Goal: Browse casually: Explore the website without a specific task or goal

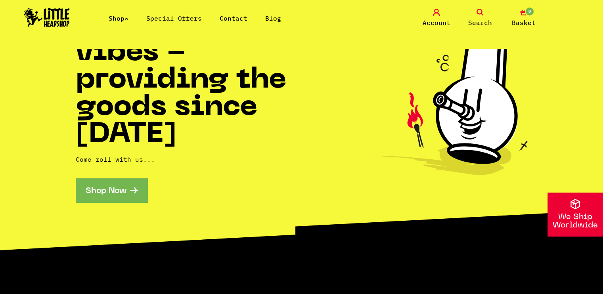
scroll to position [79, 0]
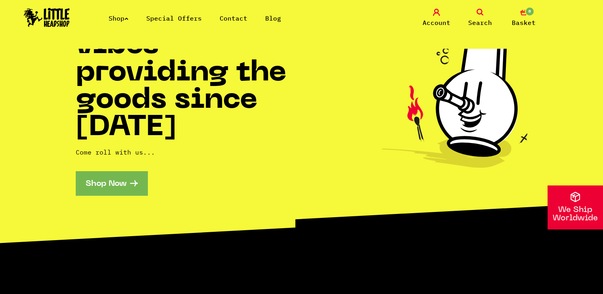
click at [127, 184] on link "Shop Now" at bounding box center [112, 183] width 72 height 24
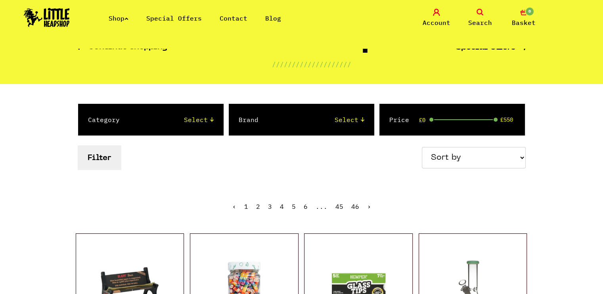
scroll to position [40, 0]
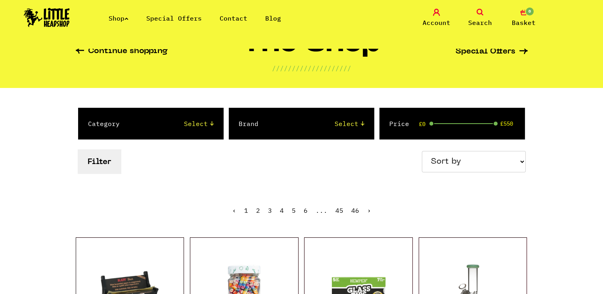
click at [482, 21] on span "Search" at bounding box center [481, 23] width 24 height 10
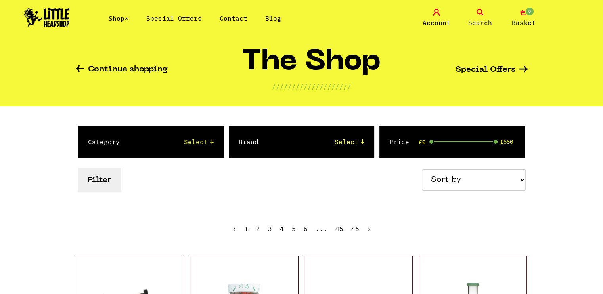
click at [482, 18] on span "Search" at bounding box center [481, 23] width 24 height 10
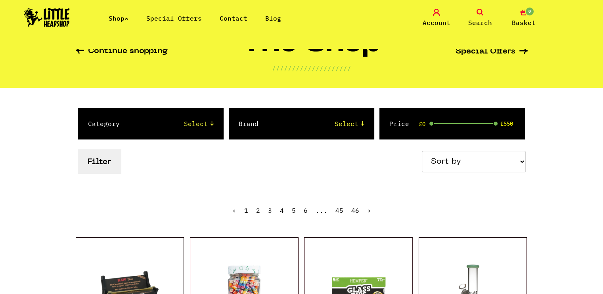
click at [479, 18] on span "Search" at bounding box center [481, 23] width 24 height 10
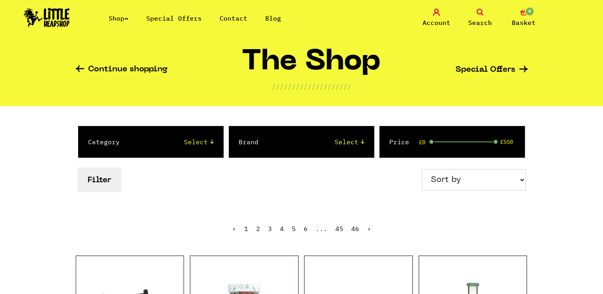
click at [484, 18] on span "Search" at bounding box center [481, 23] width 24 height 10
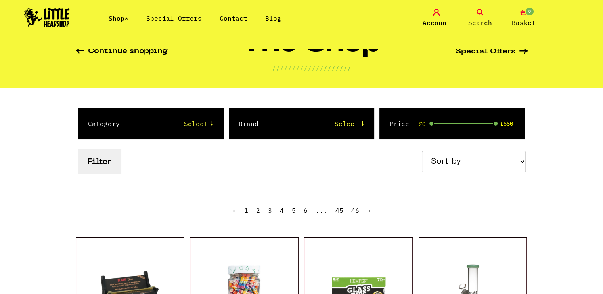
click at [114, 159] on button "Filter" at bounding box center [99, 162] width 43 height 24
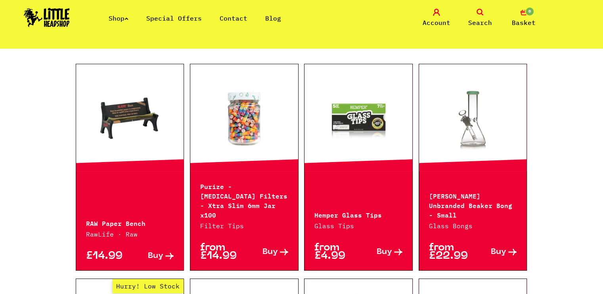
scroll to position [79, 0]
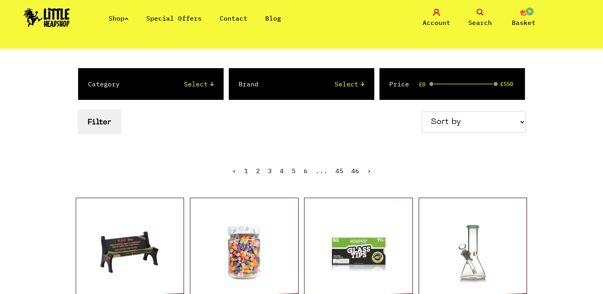
click at [257, 170] on link "2" at bounding box center [258, 171] width 4 height 8
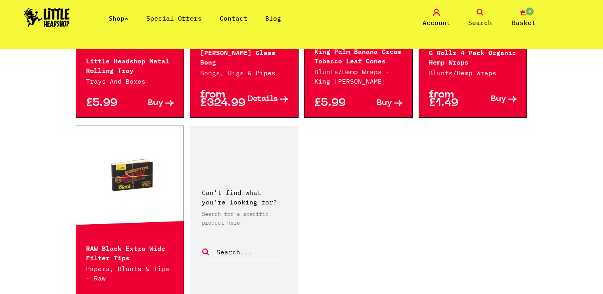
scroll to position [1151, 0]
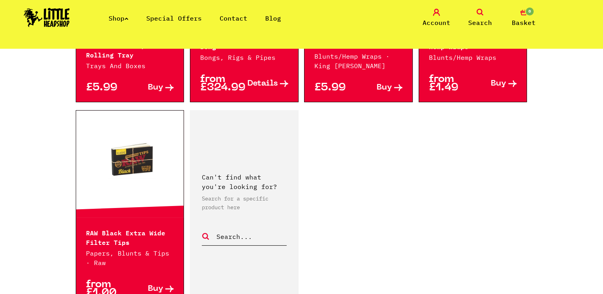
click at [238, 235] on input "text" at bounding box center [251, 237] width 71 height 10
type input "crystals"
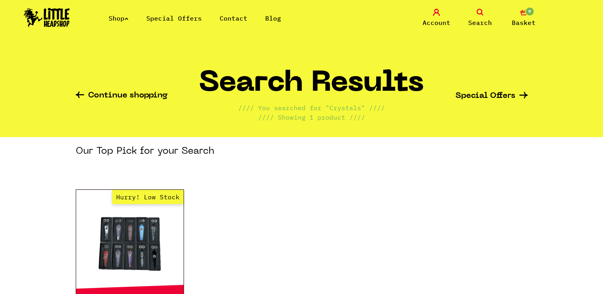
click at [106, 97] on link "Continue shopping" at bounding box center [122, 96] width 92 height 9
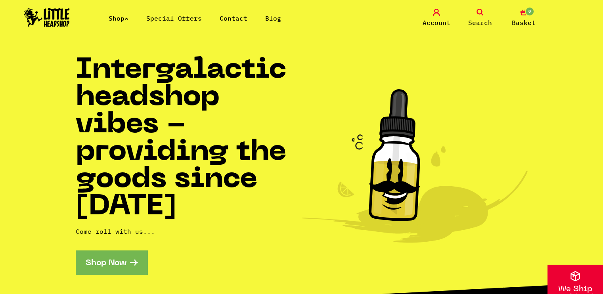
click at [124, 19] on link "Shop" at bounding box center [119, 18] width 20 height 8
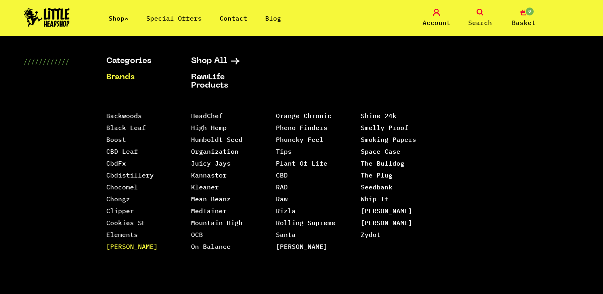
click at [129, 248] on link "[PERSON_NAME]" at bounding box center [132, 247] width 52 height 8
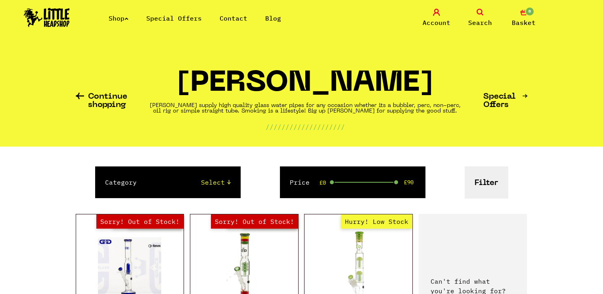
click at [105, 96] on link "Continue shopping" at bounding box center [102, 101] width 52 height 17
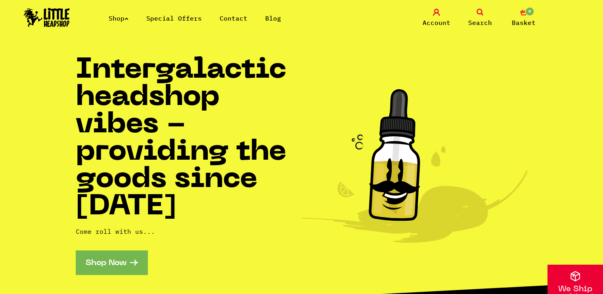
click at [114, 261] on link "Shop Now" at bounding box center [112, 263] width 72 height 24
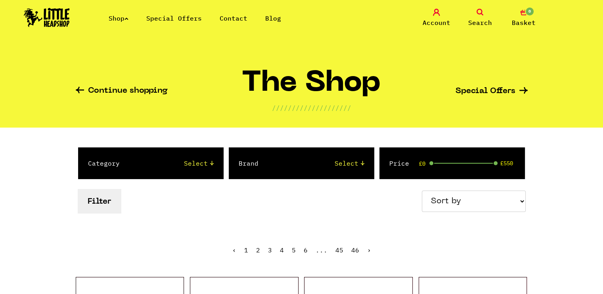
click at [269, 251] on link "3" at bounding box center [270, 250] width 4 height 8
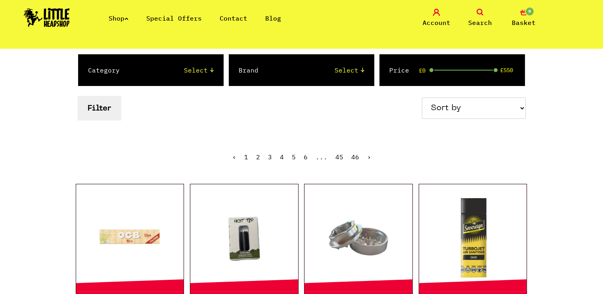
scroll to position [79, 0]
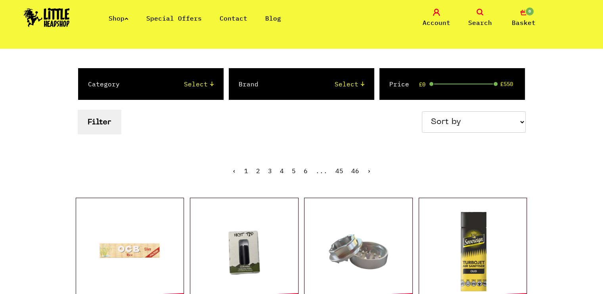
click at [280, 171] on link "4" at bounding box center [282, 171] width 4 height 8
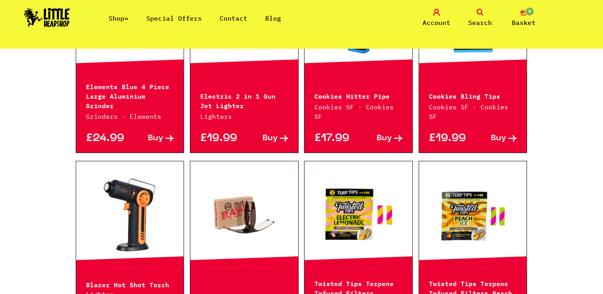
scroll to position [317, 0]
